Goal: Find contact information

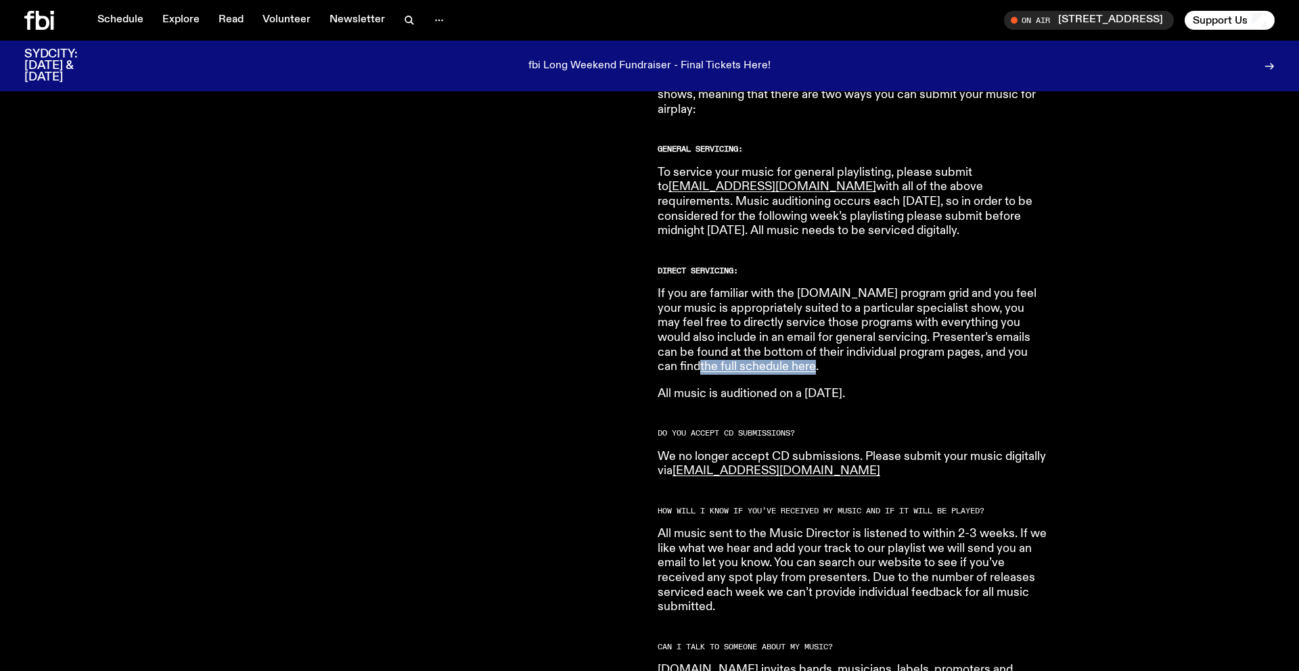
scroll to position [818, 0]
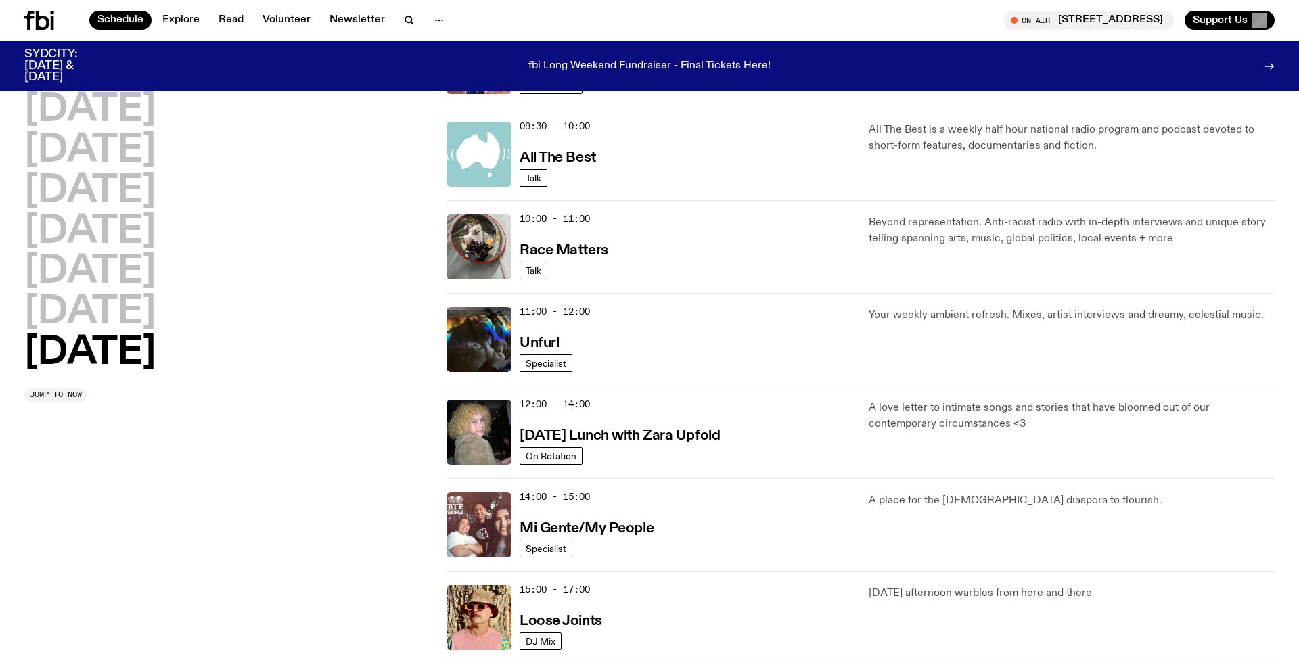
scroll to position [299, 0]
click at [474, 341] on img at bounding box center [478, 340] width 65 height 65
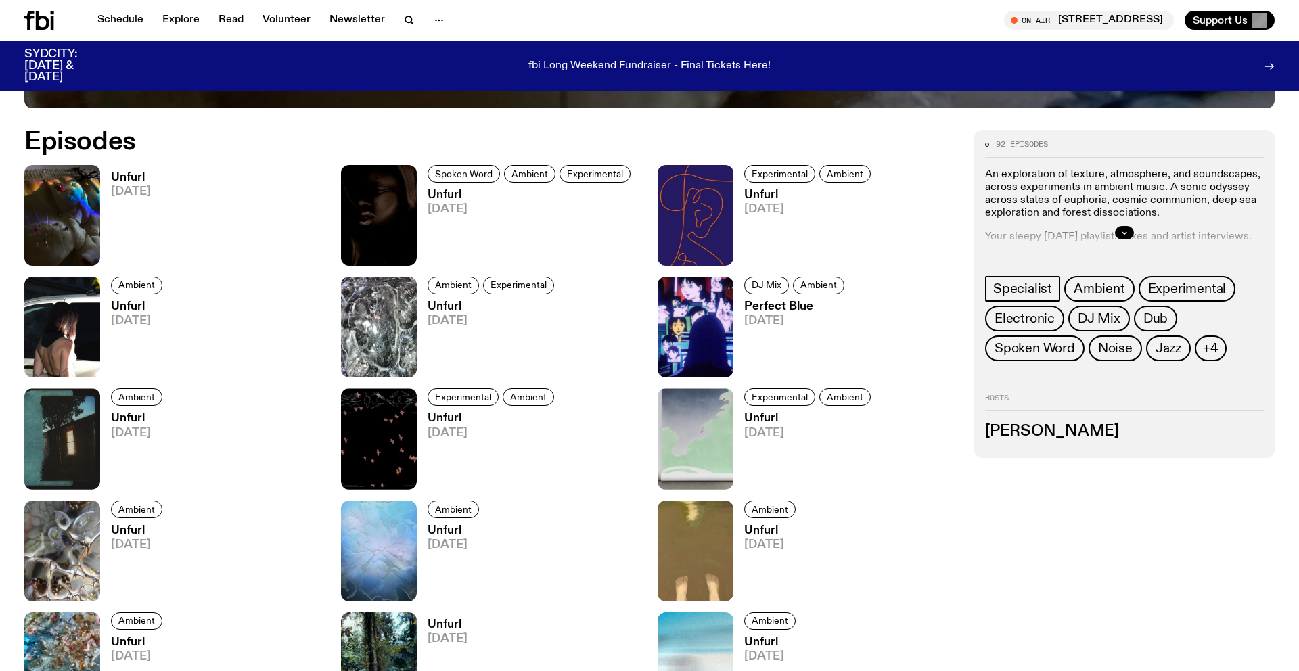
scroll to position [820, 0]
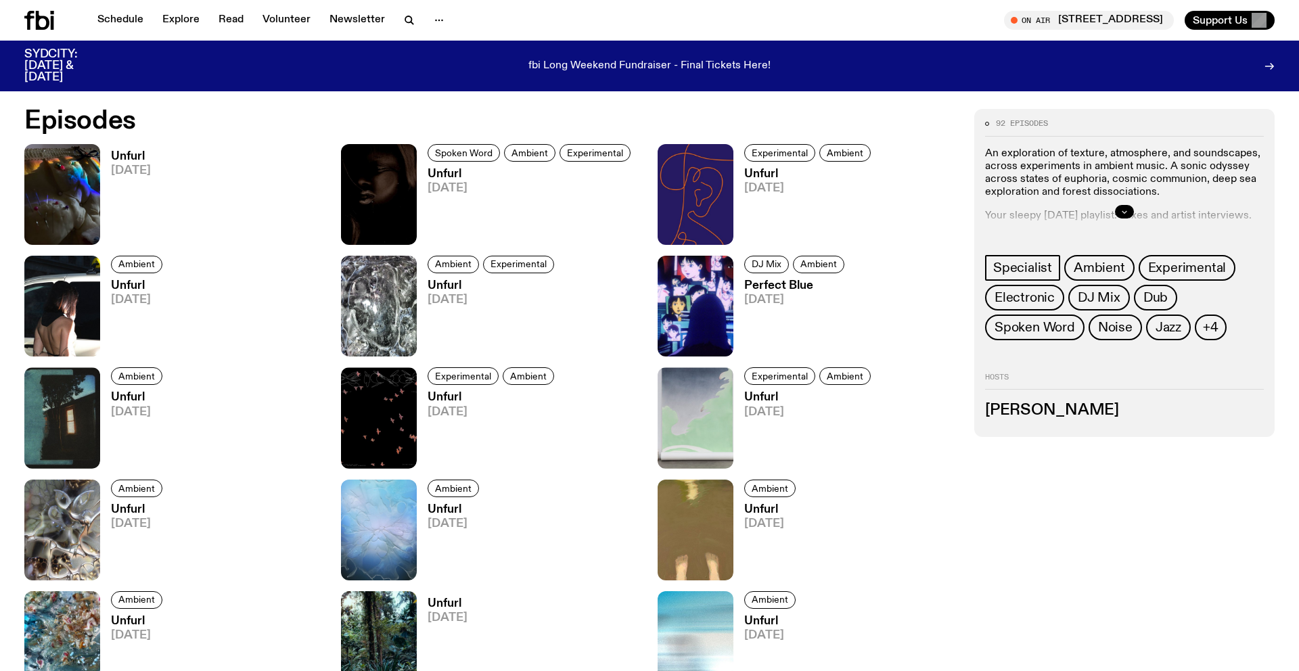
click at [1116, 212] on button "button" at bounding box center [1124, 212] width 19 height 14
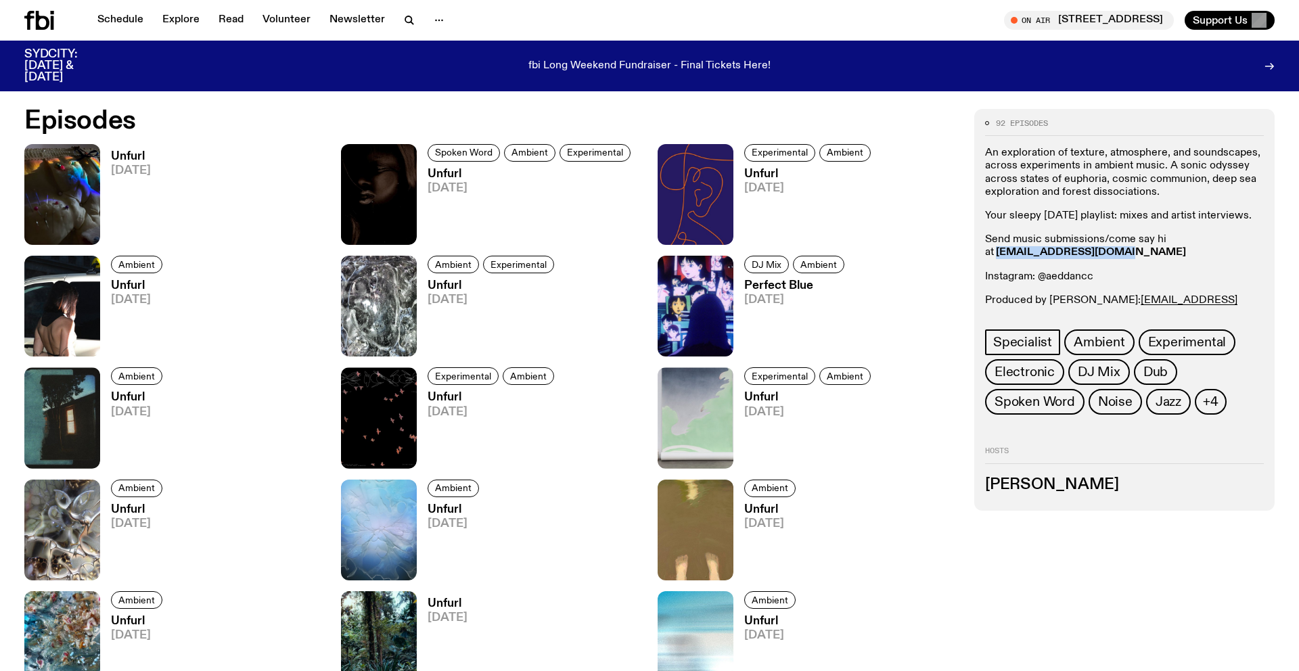
drag, startPoint x: 1129, startPoint y: 255, endPoint x: 997, endPoint y: 254, distance: 131.9
click at [997, 254] on p "Send music submissions/come say hi at [EMAIL_ADDRESS][DOMAIN_NAME]" at bounding box center [1124, 246] width 279 height 26
